Goal: Transaction & Acquisition: Book appointment/travel/reservation

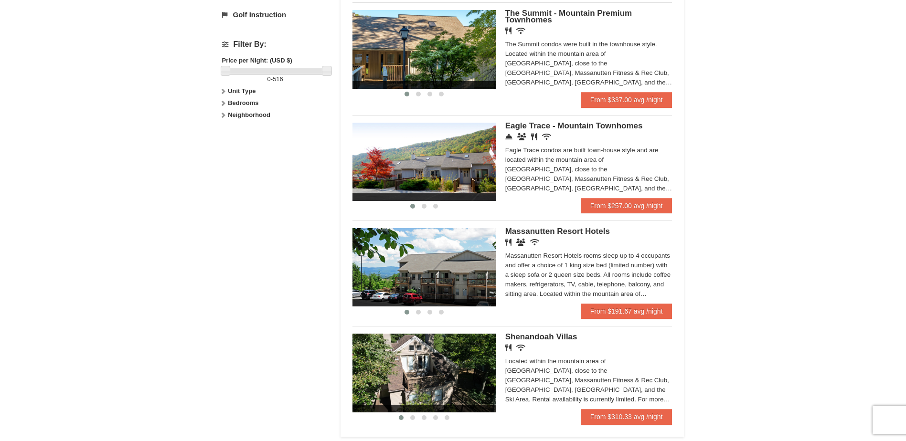
scroll to position [191, 0]
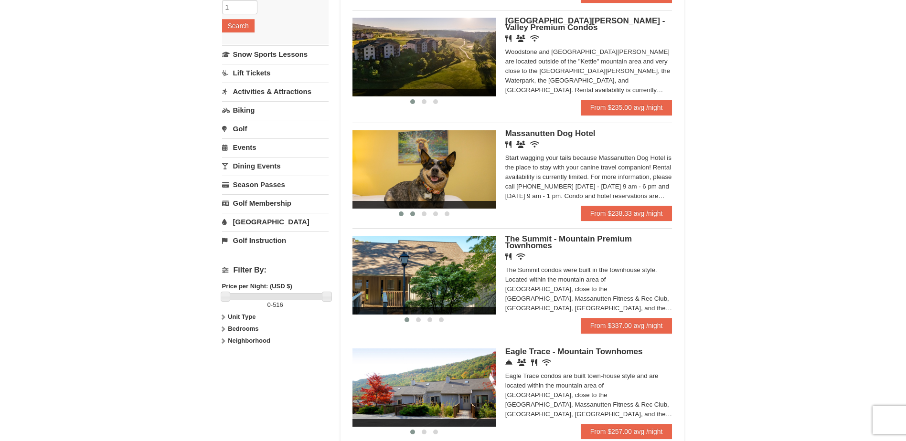
click at [413, 214] on span at bounding box center [412, 214] width 5 height 5
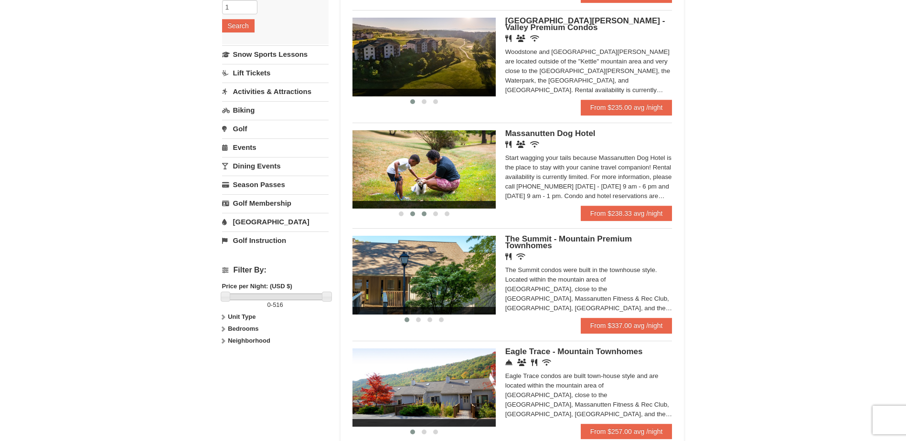
click at [422, 215] on span at bounding box center [424, 214] width 5 height 5
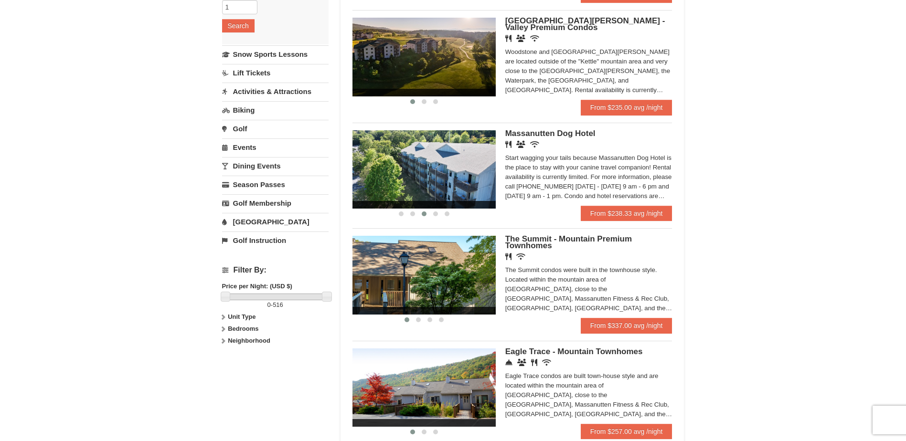
click at [439, 208] on span at bounding box center [424, 205] width 143 height 8
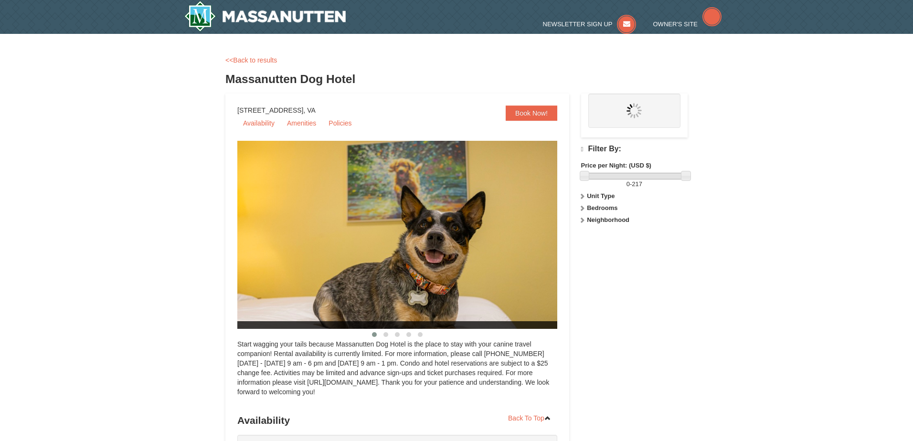
click at [439, 217] on img at bounding box center [409, 235] width 344 height 188
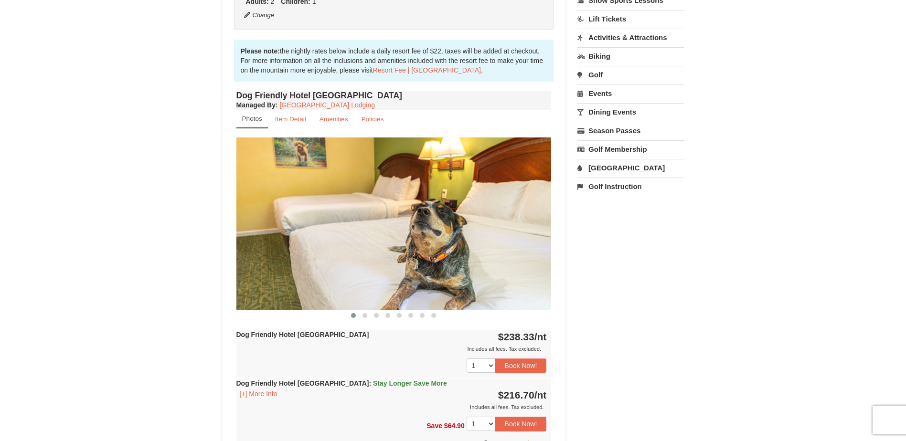
scroll to position [239, 0]
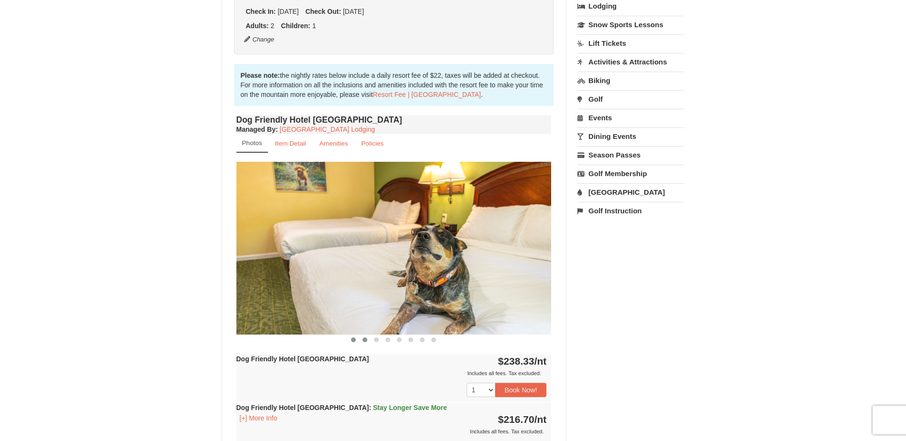
click at [364, 340] on span at bounding box center [365, 340] width 5 height 5
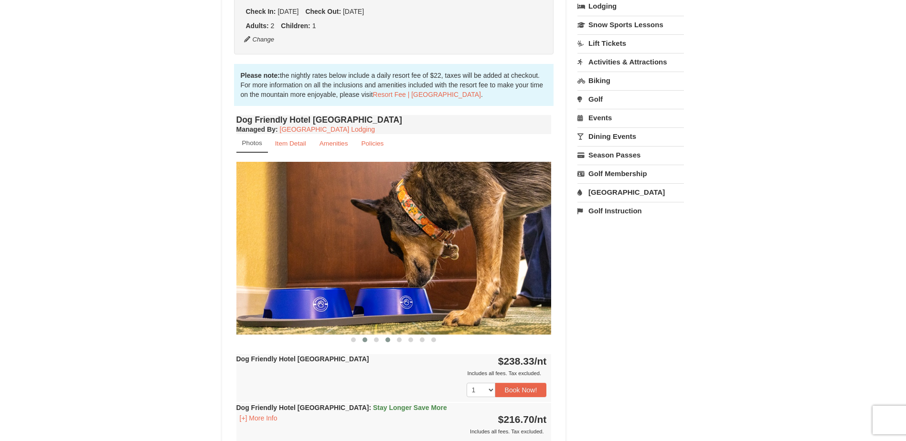
click at [388, 340] on span at bounding box center [388, 340] width 5 height 5
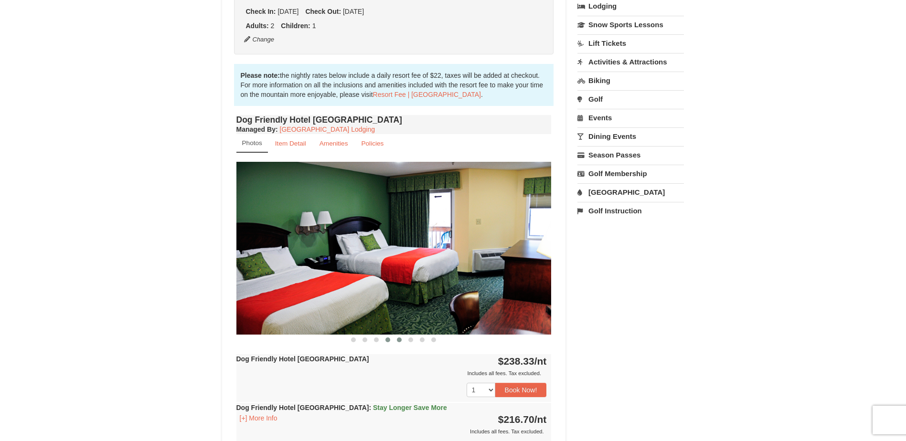
click at [400, 339] on span at bounding box center [399, 340] width 5 height 5
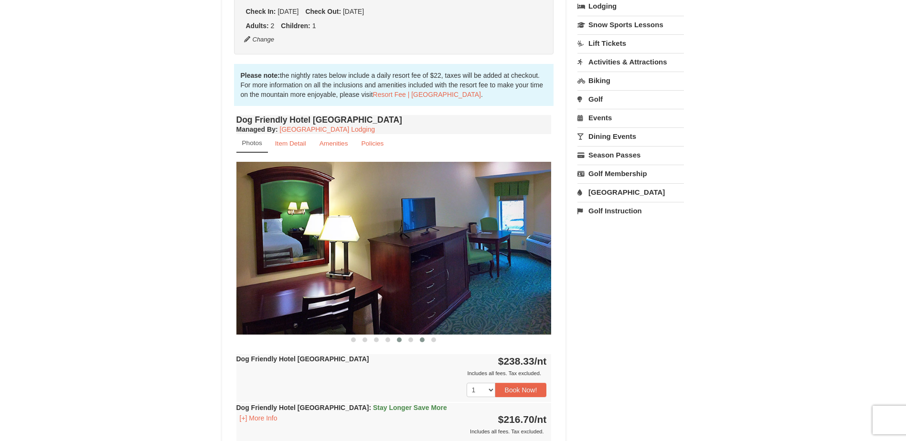
click at [422, 340] on span at bounding box center [422, 340] width 5 height 5
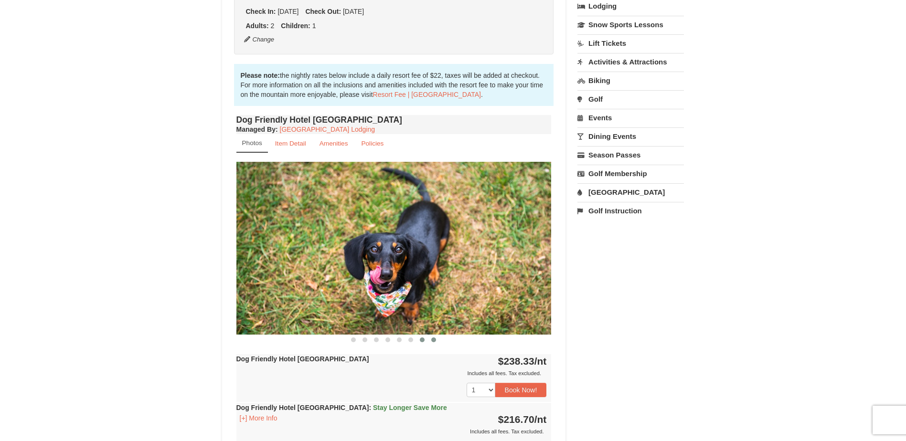
click at [435, 339] on span at bounding box center [433, 340] width 5 height 5
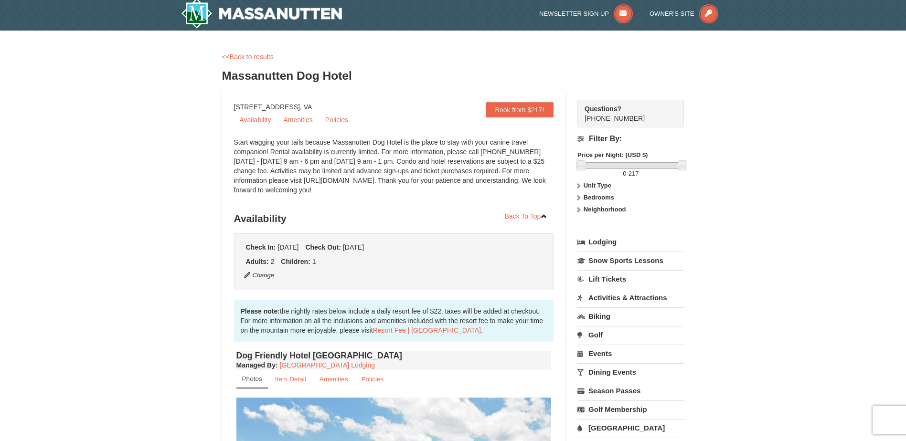
scroll to position [0, 0]
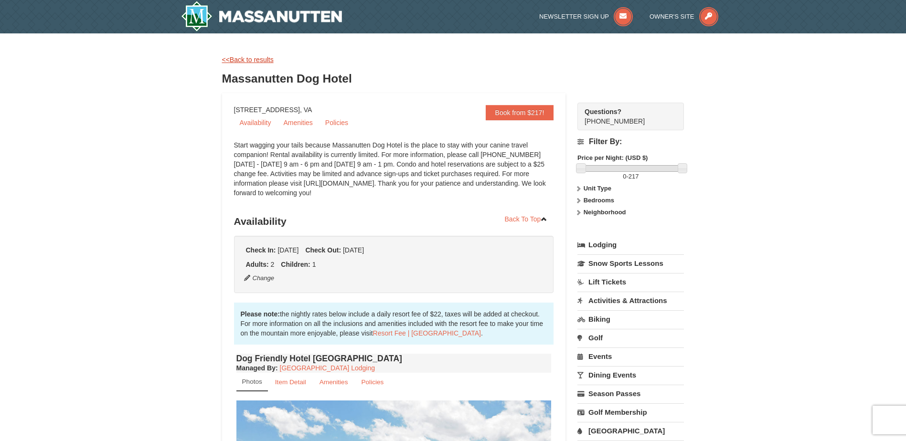
click at [245, 61] on link "<<Back to results" at bounding box center [248, 60] width 52 height 8
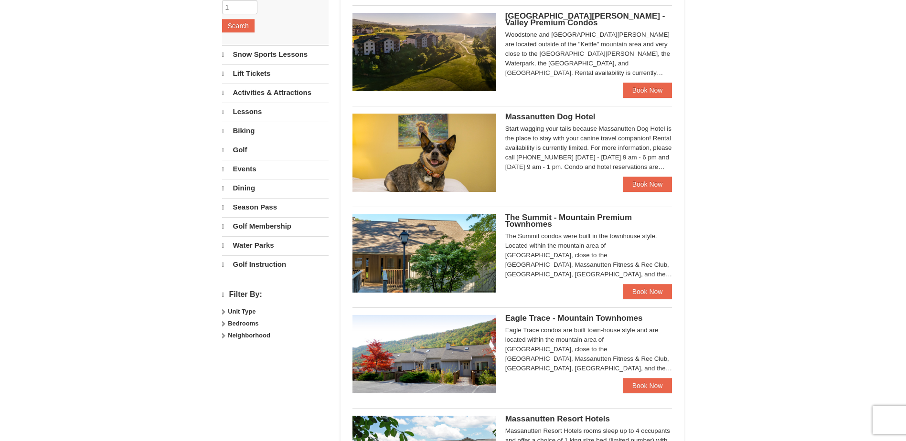
select select "10"
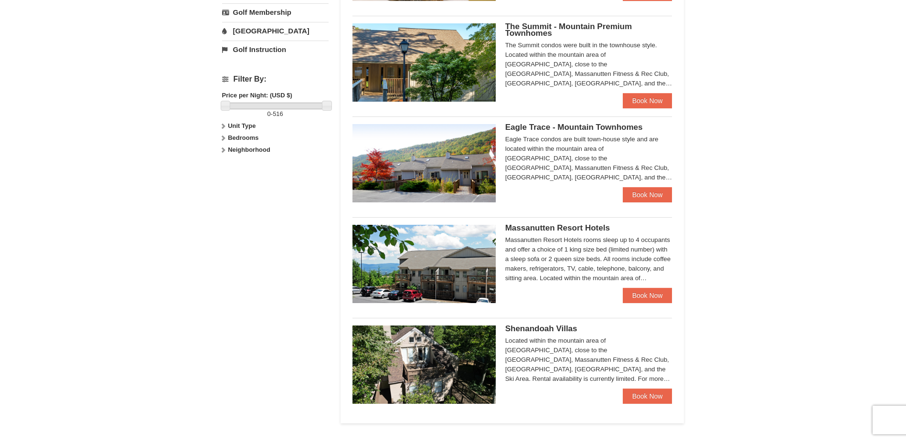
scroll to position [430, 0]
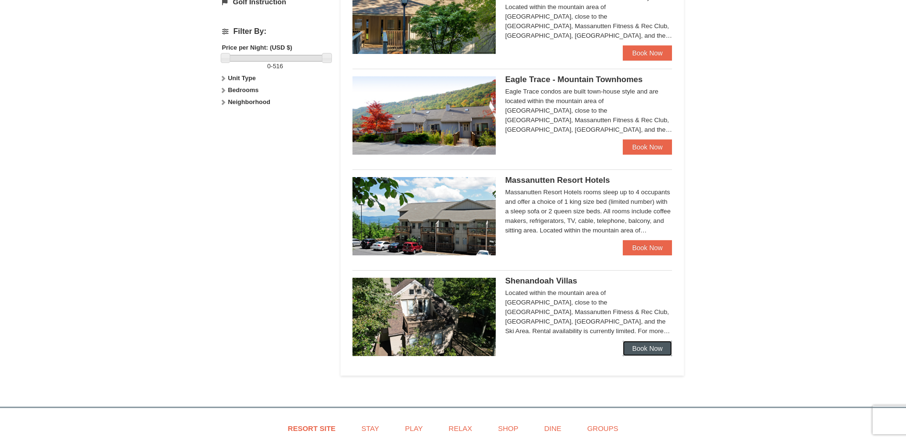
click at [635, 351] on link "Book Now" at bounding box center [648, 348] width 50 height 15
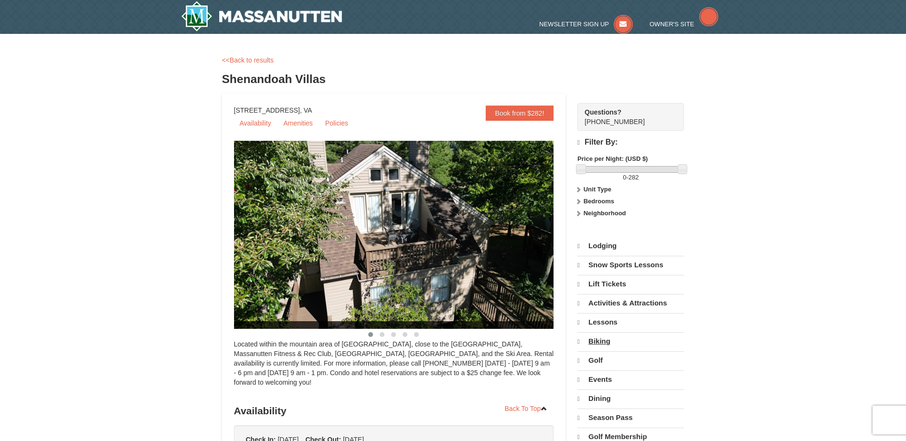
select select "10"
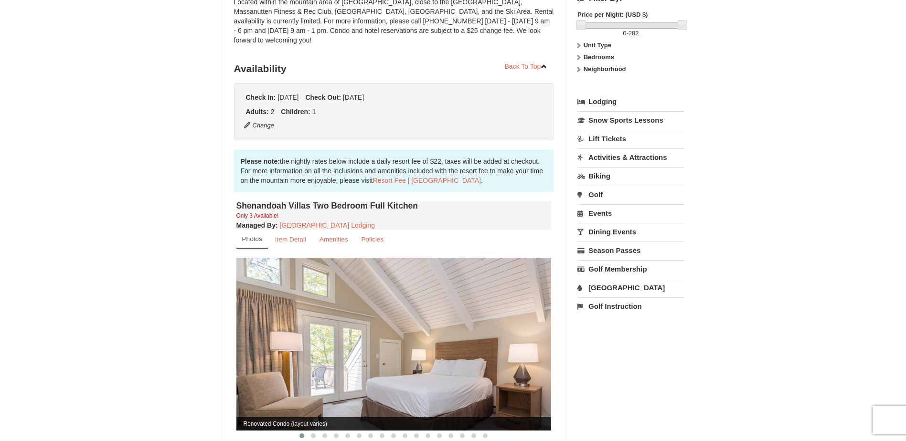
scroll to position [191, 0]
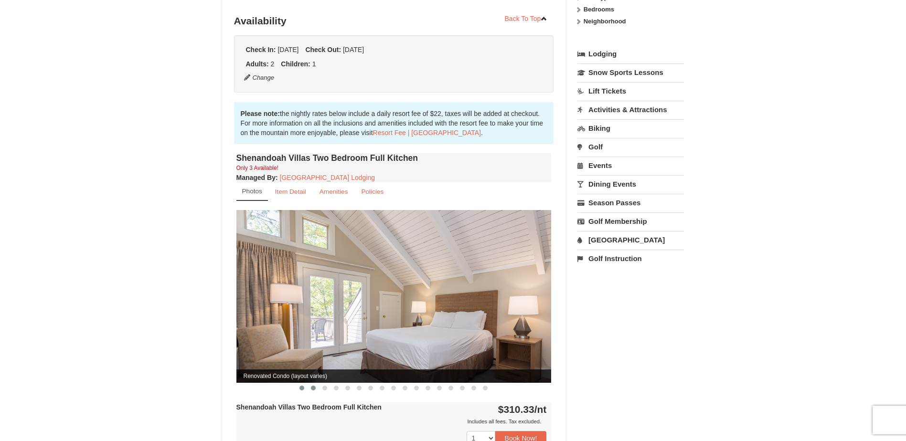
click at [312, 386] on span at bounding box center [313, 388] width 5 height 5
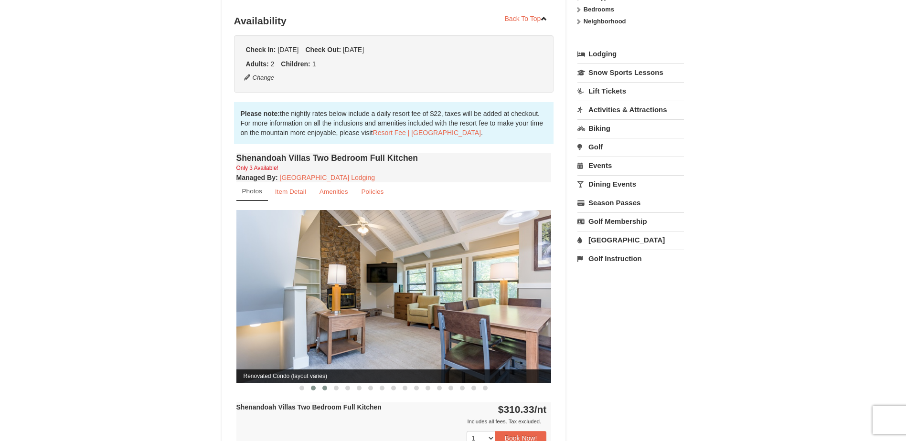
click at [322, 384] on button at bounding box center [324, 389] width 11 height 10
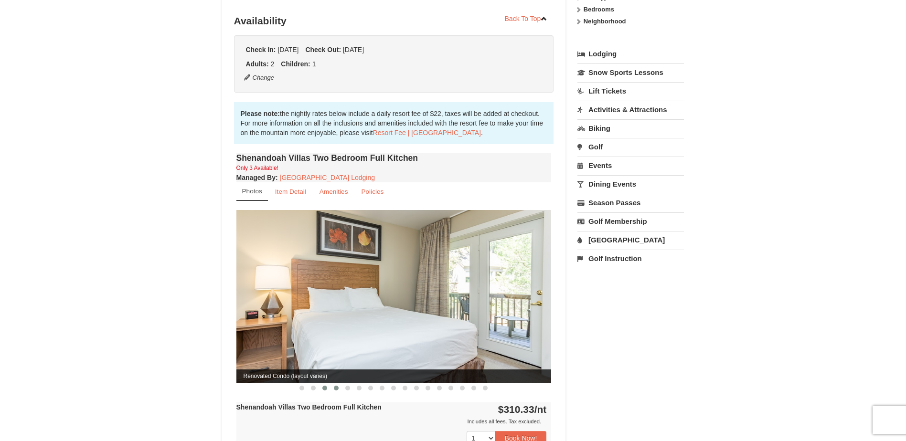
click at [341, 384] on button at bounding box center [336, 389] width 11 height 10
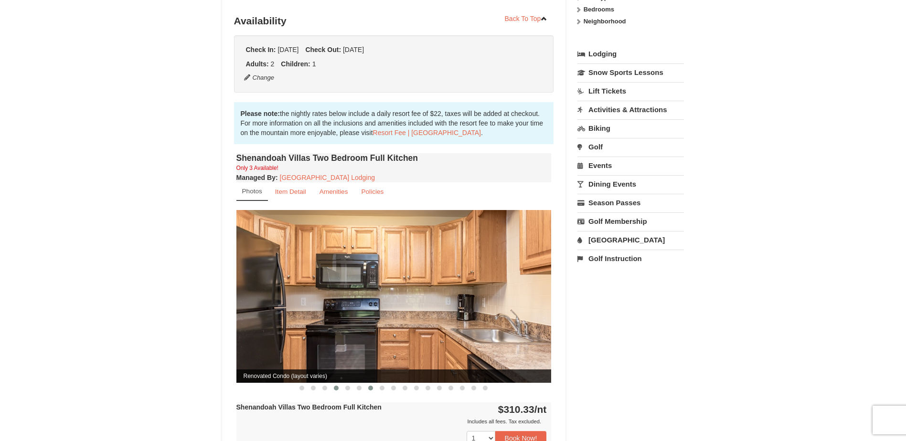
click at [369, 386] on span at bounding box center [370, 388] width 5 height 5
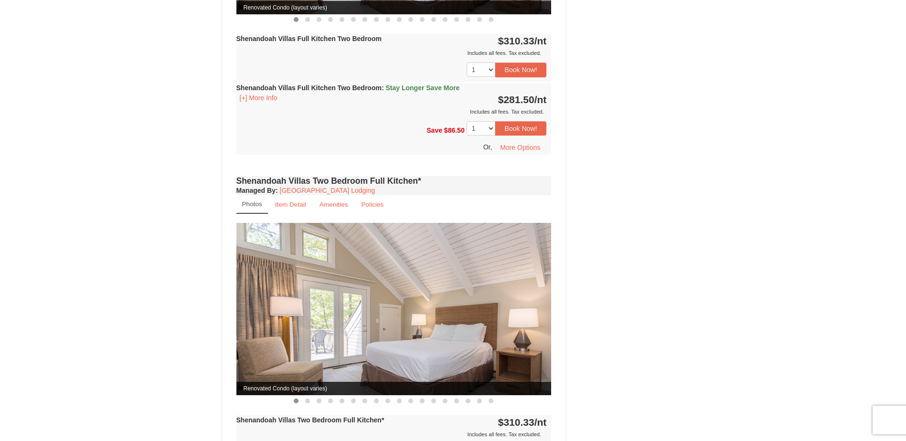
scroll to position [935, 0]
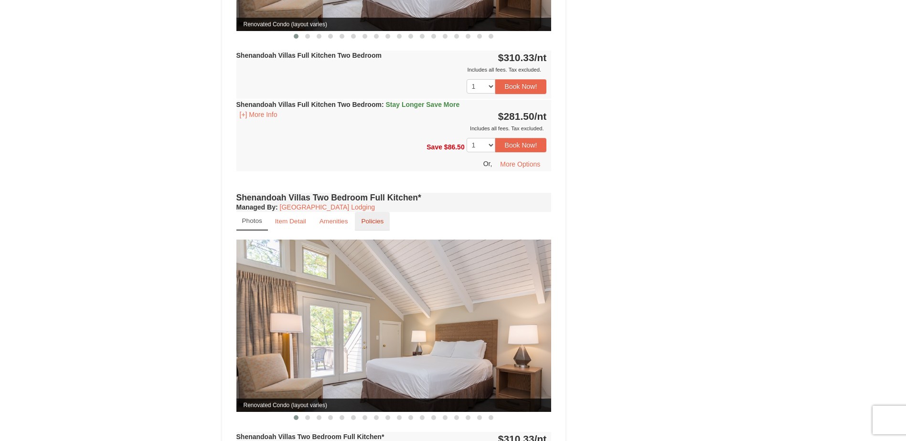
click at [374, 218] on small "Policies" at bounding box center [372, 221] width 22 height 7
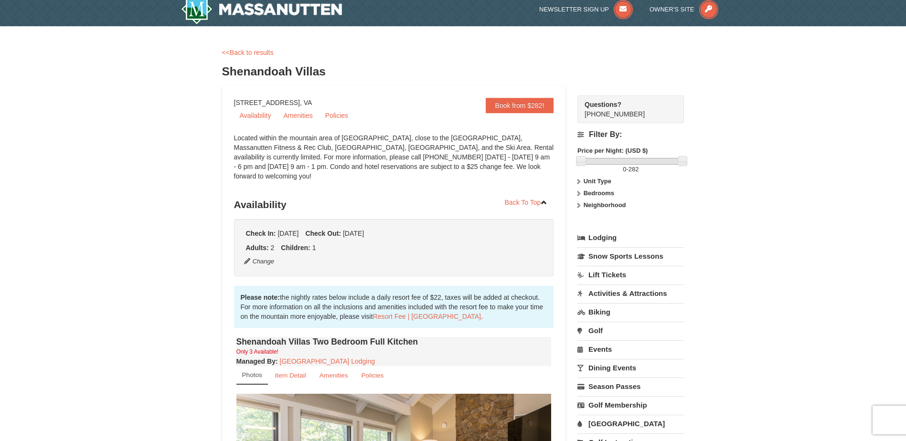
scroll to position [0, 0]
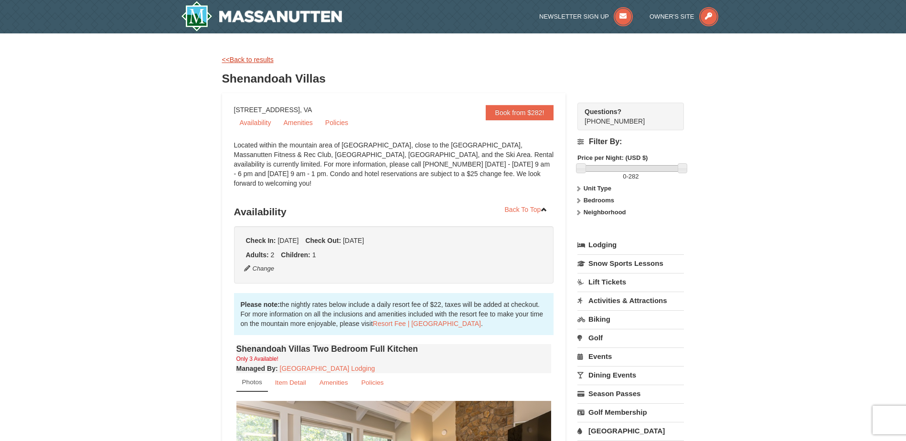
click at [258, 63] on link "<<Back to results" at bounding box center [248, 60] width 52 height 8
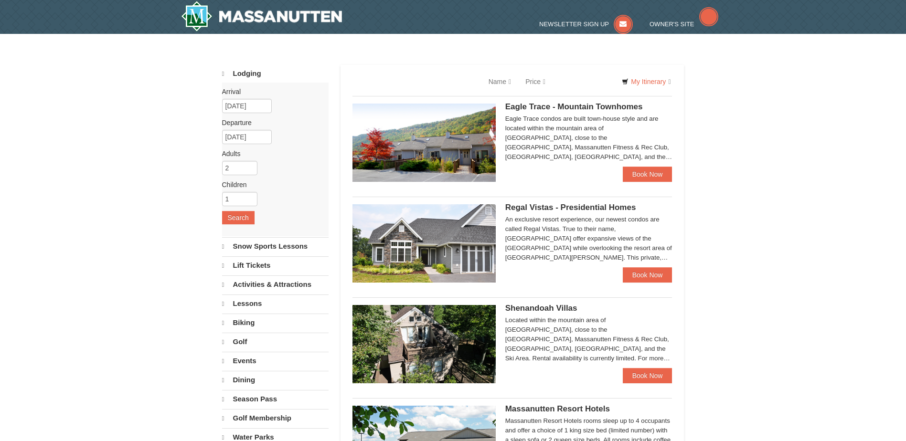
select select "10"
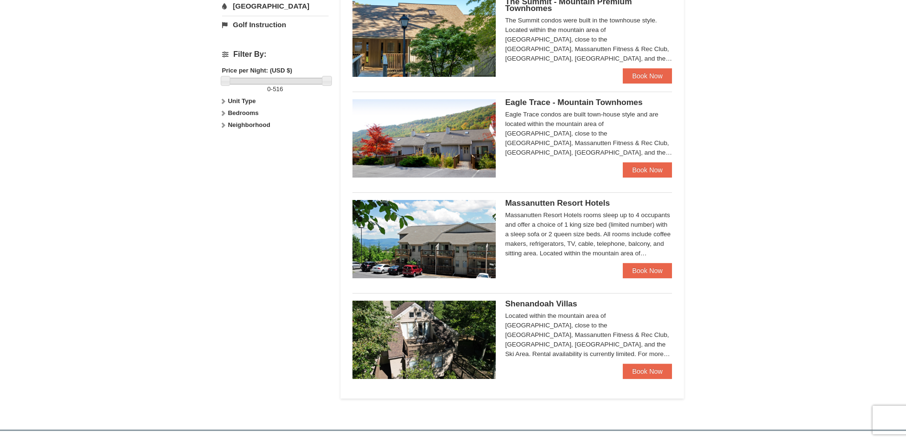
scroll to position [430, 0]
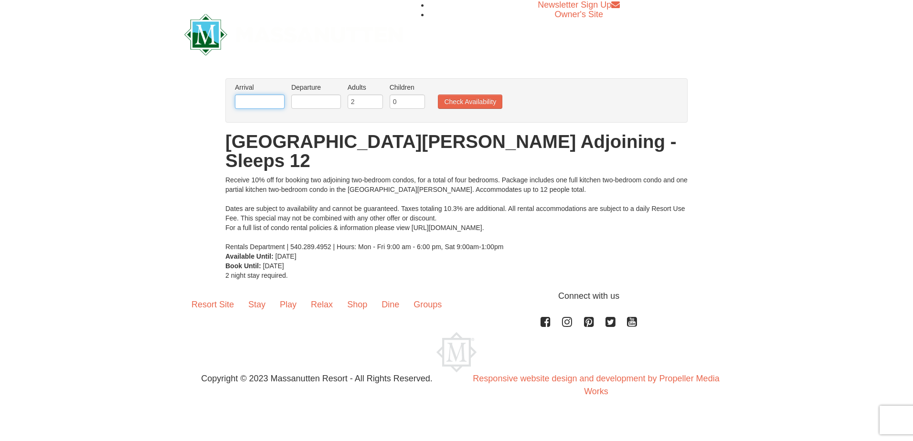
click at [272, 103] on input "text" at bounding box center [260, 102] width 50 height 14
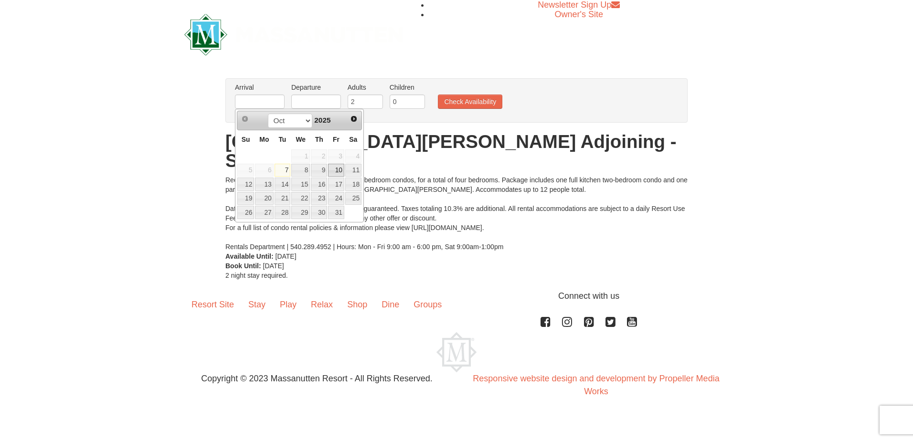
click at [343, 169] on link "10" at bounding box center [336, 170] width 16 height 13
type input "10/10/2025"
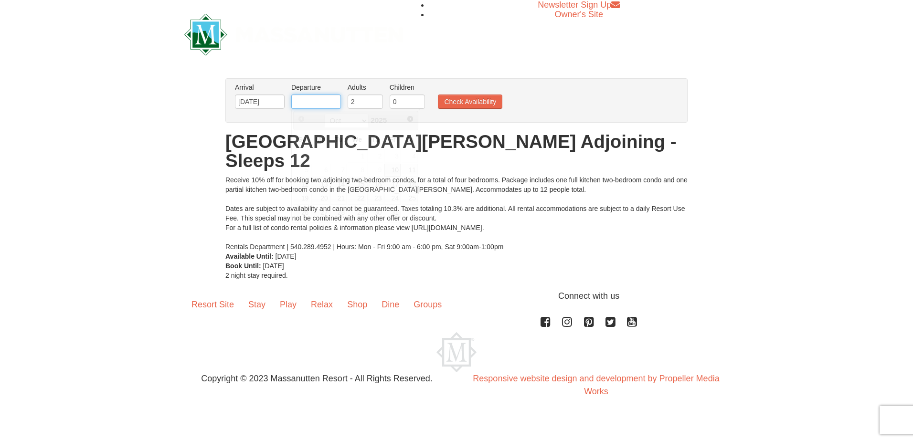
click at [322, 100] on input "text" at bounding box center [316, 102] width 50 height 14
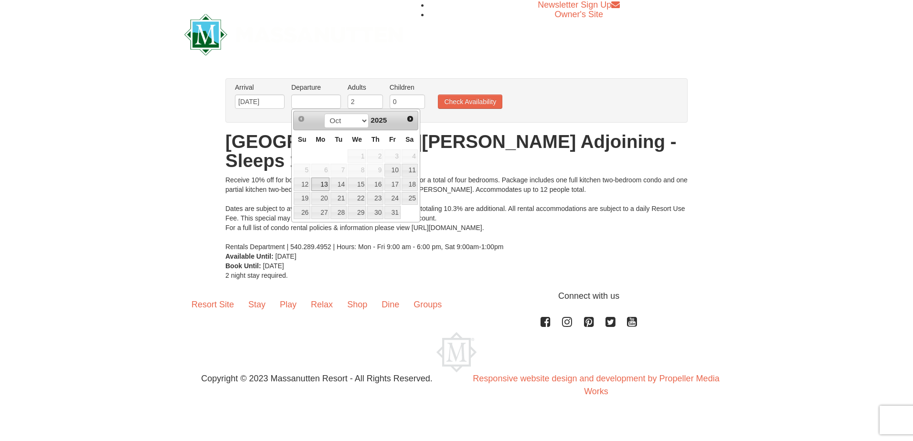
click at [329, 183] on link "13" at bounding box center [321, 184] width 18 height 13
type input "[DATE]"
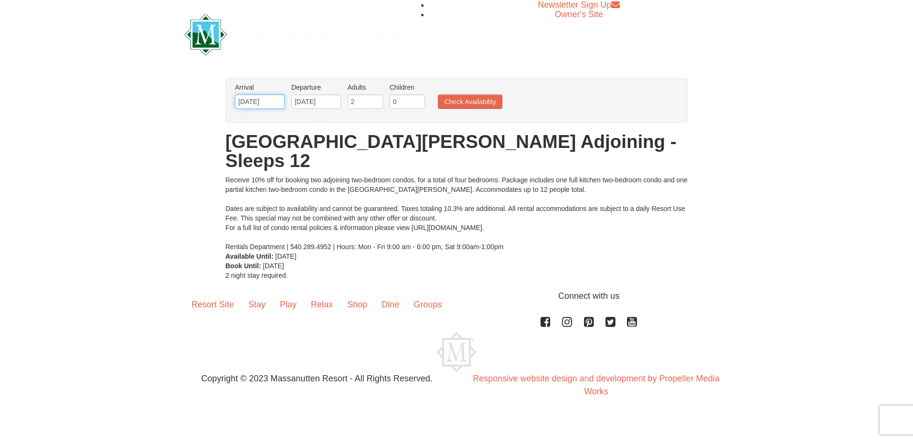
click at [257, 102] on input "[DATE]" at bounding box center [260, 102] width 50 height 14
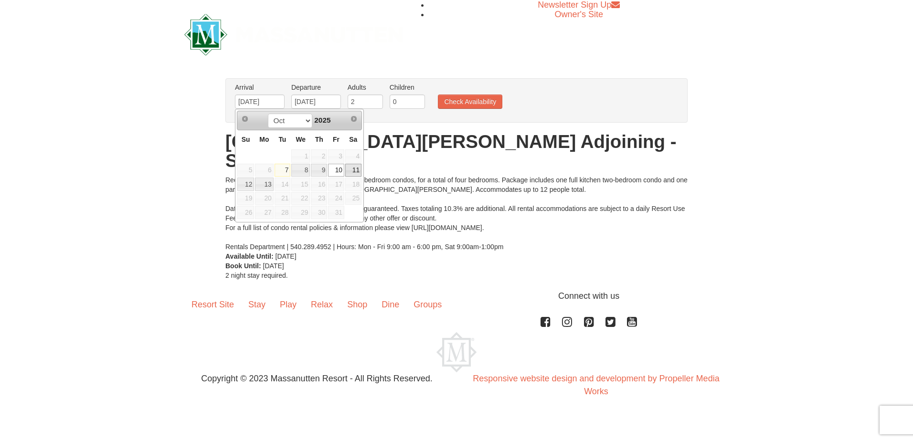
click at [356, 170] on link "11" at bounding box center [353, 170] width 16 height 13
type input "10/11/2025"
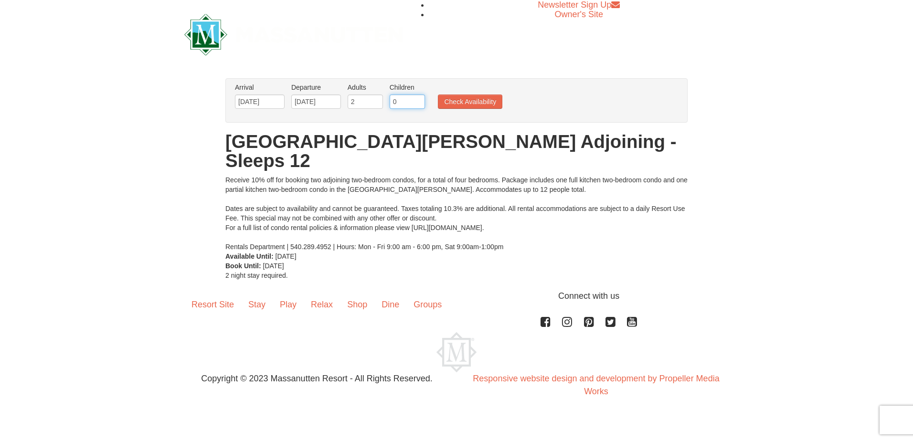
click at [406, 103] on input "0" at bounding box center [407, 102] width 35 height 14
type input "1"
click at [417, 99] on input "1" at bounding box center [407, 102] width 35 height 14
click at [471, 99] on button "Check Availability" at bounding box center [470, 102] width 64 height 14
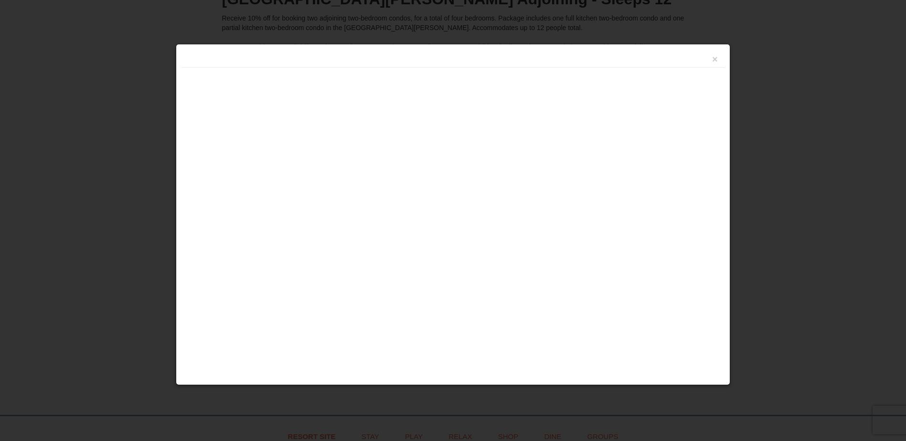
scroll to position [292, 0]
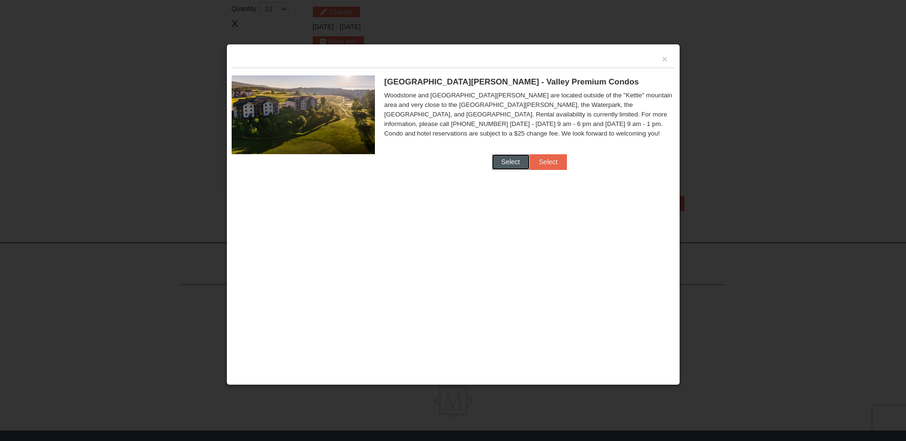
click at [521, 167] on button "Select" at bounding box center [511, 161] width 38 height 15
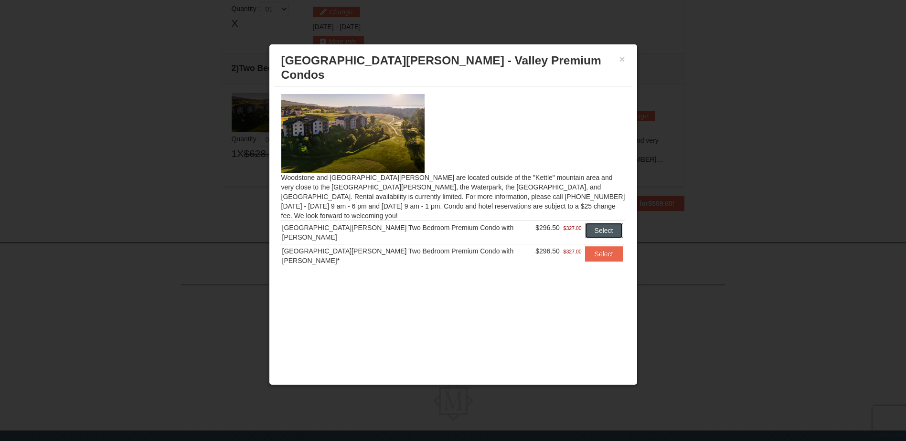
click at [598, 223] on button "Select" at bounding box center [604, 230] width 38 height 15
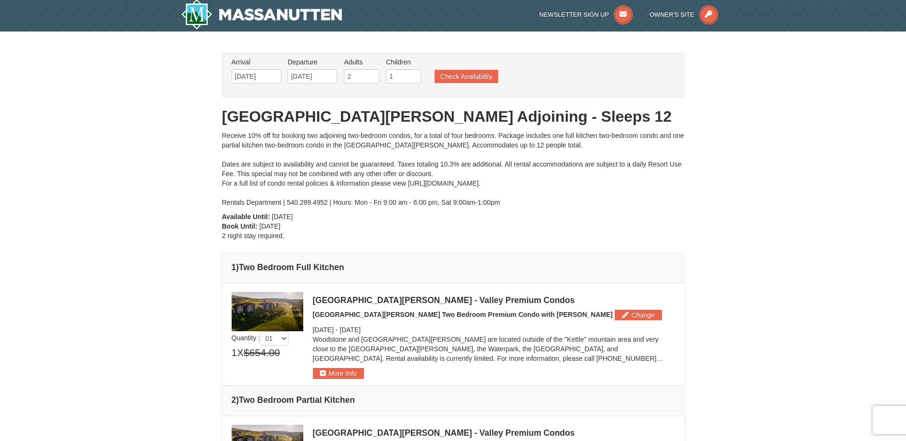
scroll to position [0, 0]
